Goal: Find specific page/section: Find specific page/section

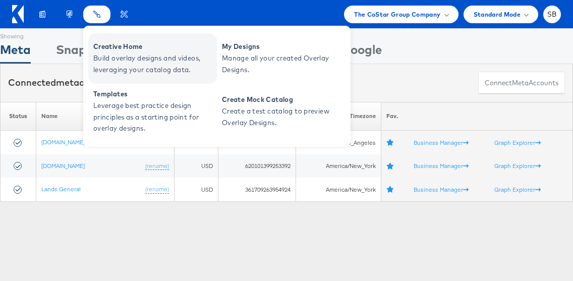
click at [116, 52] on span "Build overlay designs and videos, leveraging your catalog data." at bounding box center [153, 63] width 121 height 23
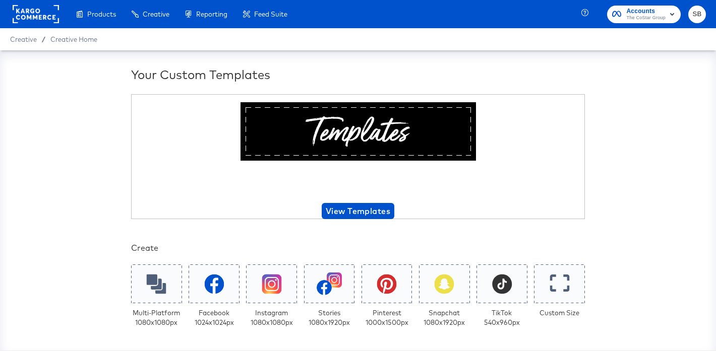
click at [17, 12] on rect at bounding box center [36, 14] width 46 height 18
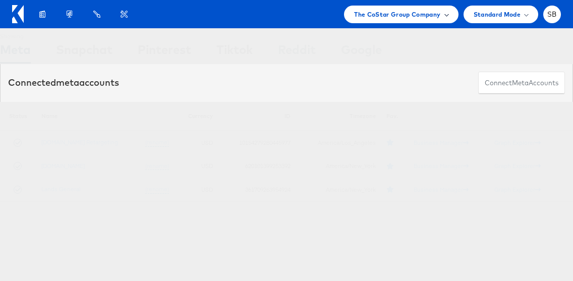
click at [424, 12] on span "The CoStar Group Company" at bounding box center [397, 14] width 86 height 11
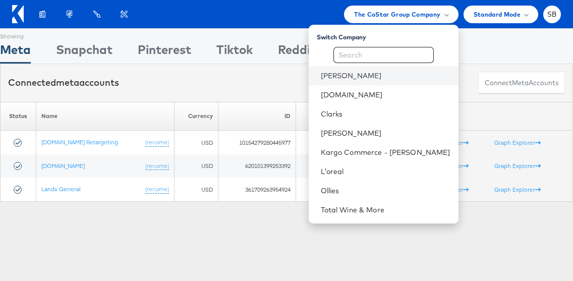
click at [355, 81] on li "[PERSON_NAME]" at bounding box center [384, 75] width 150 height 19
click at [344, 74] on link "[PERSON_NAME]" at bounding box center [386, 76] width 130 height 10
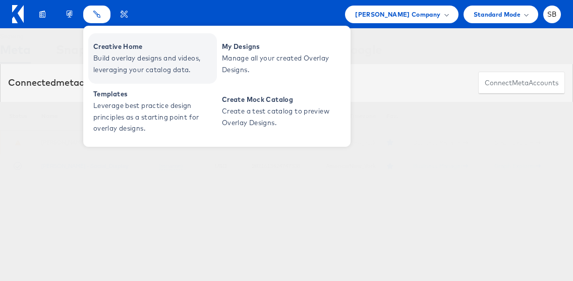
click at [132, 62] on span "Build overlay designs and videos, leveraging your catalog data." at bounding box center [153, 63] width 121 height 23
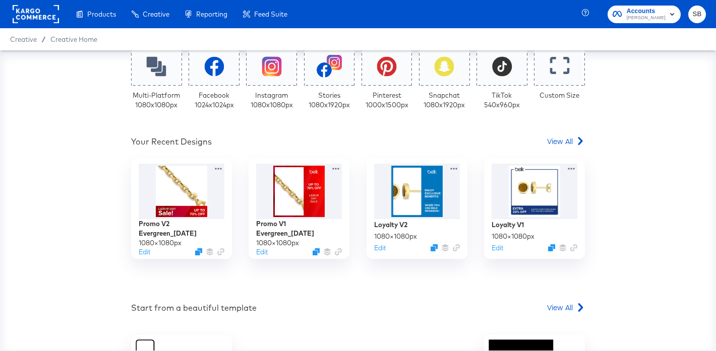
scroll to position [243, 0]
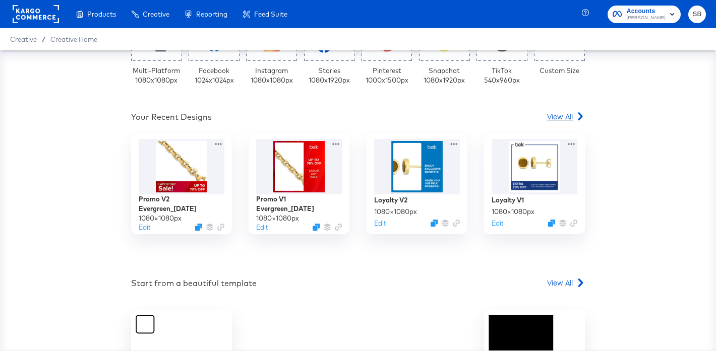
click at [578, 115] on icon at bounding box center [580, 116] width 9 height 9
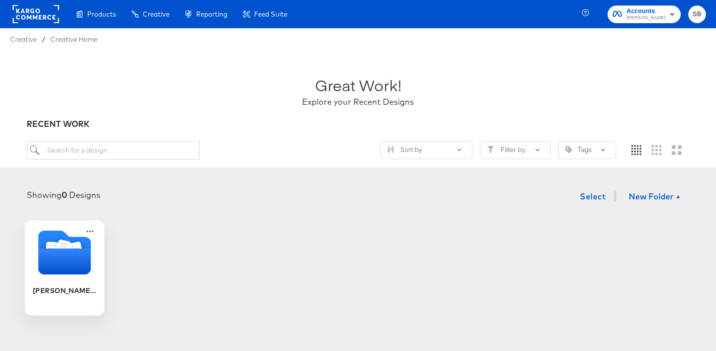
click at [56, 271] on icon "Folder" at bounding box center [64, 262] width 53 height 26
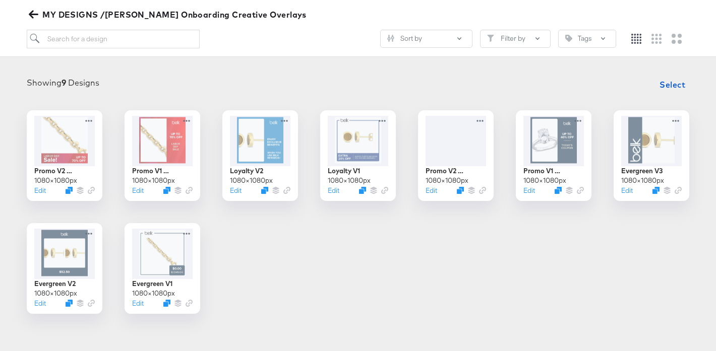
scroll to position [110, 0]
